Goal: Navigation & Orientation: Find specific page/section

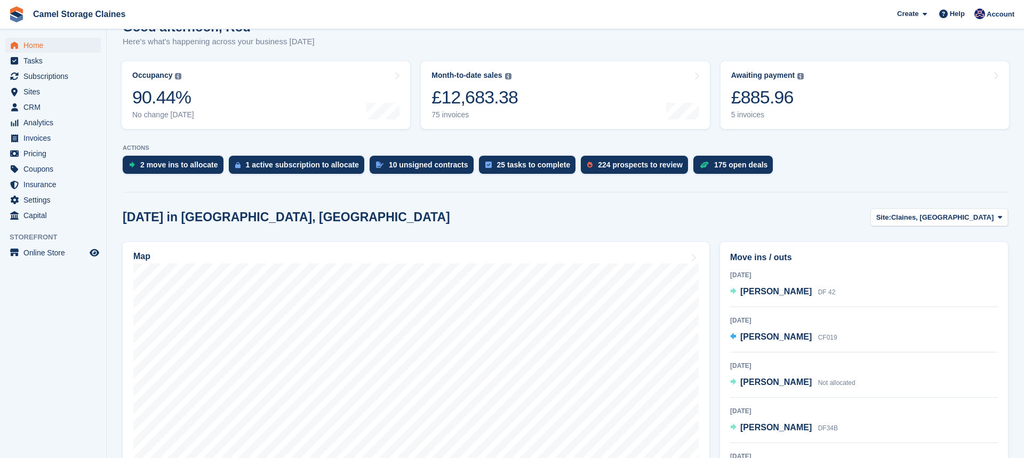
scroll to position [126, 0]
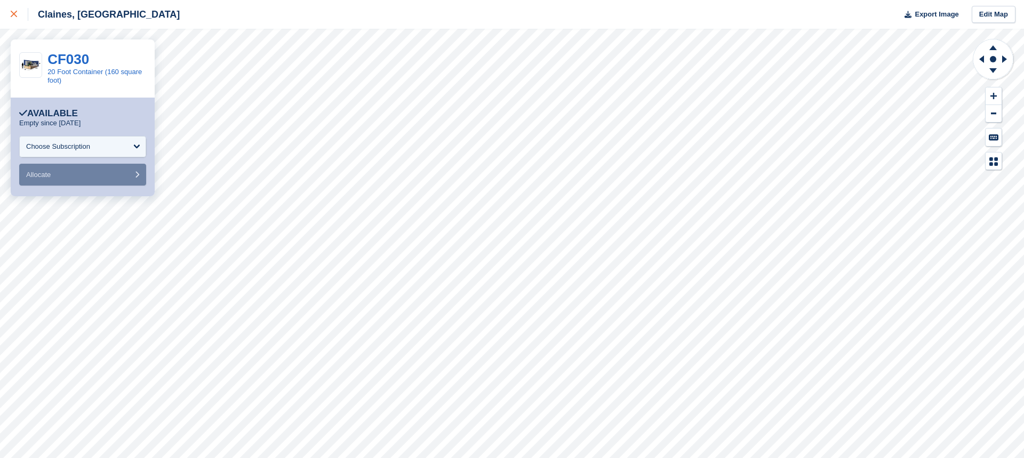
click at [19, 19] on div at bounding box center [20, 14] width 18 height 13
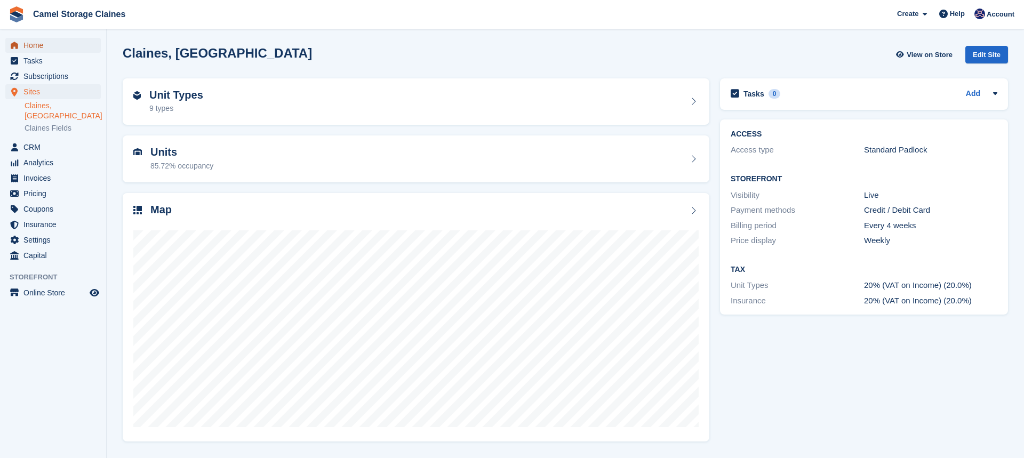
click at [41, 48] on span "Home" at bounding box center [55, 45] width 64 height 15
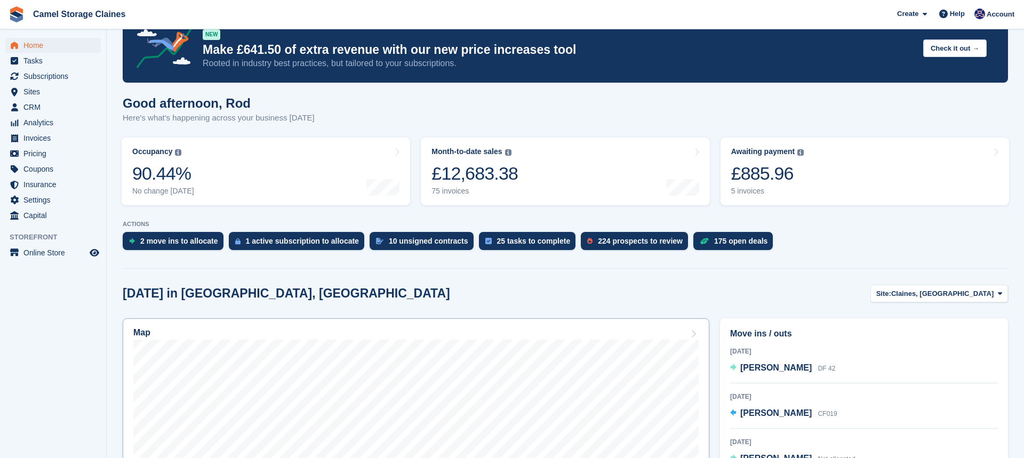
scroll to position [33, 0]
